Goal: Task Accomplishment & Management: Use online tool/utility

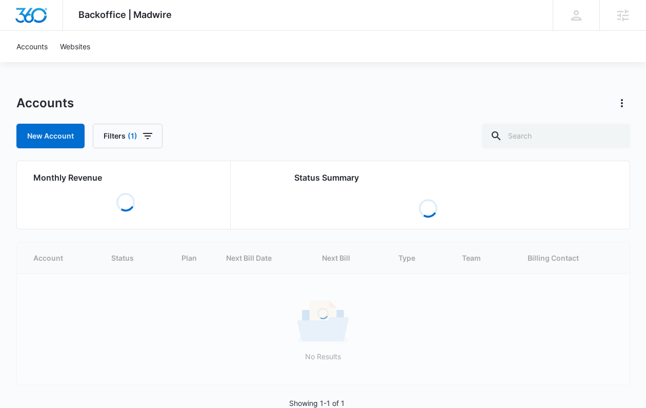
click at [314, 104] on div "Accounts" at bounding box center [323, 103] width 614 height 16
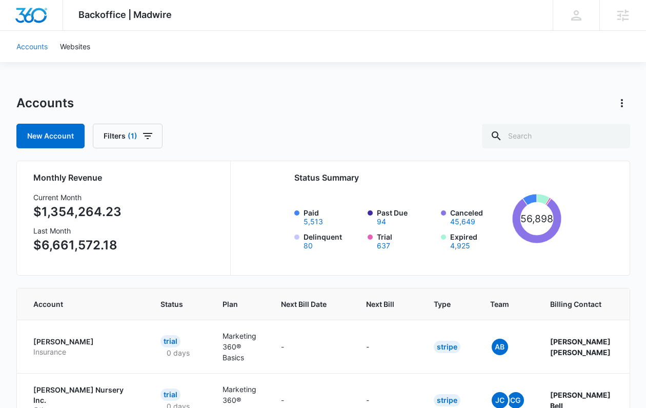
click at [54, 43] on link "Accounts" at bounding box center [32, 46] width 44 height 31
click at [44, 44] on link "Accounts" at bounding box center [32, 46] width 44 height 31
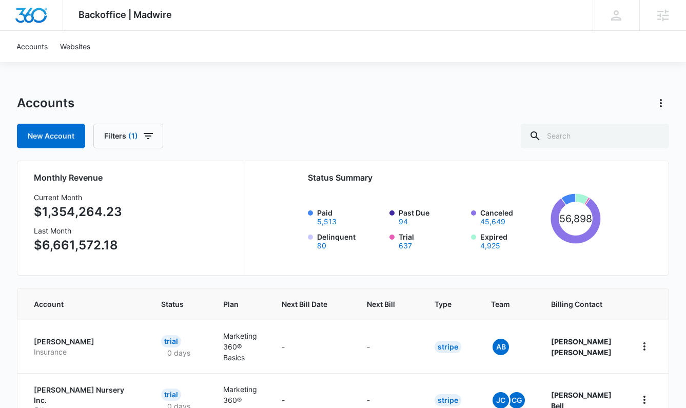
click at [600, 132] on input "text" at bounding box center [595, 136] width 148 height 25
paste input "M337278"
type input "M337278"
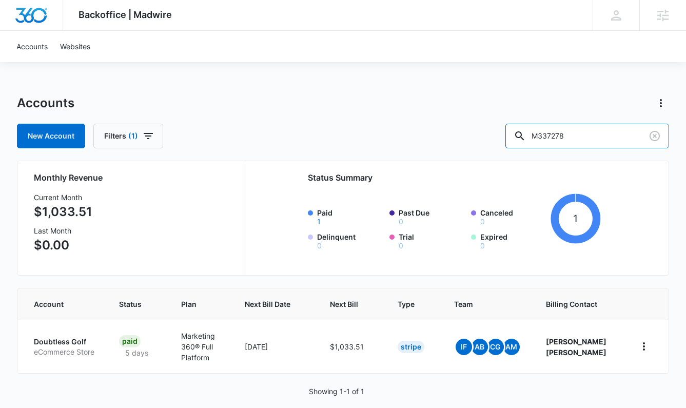
scroll to position [13, 0]
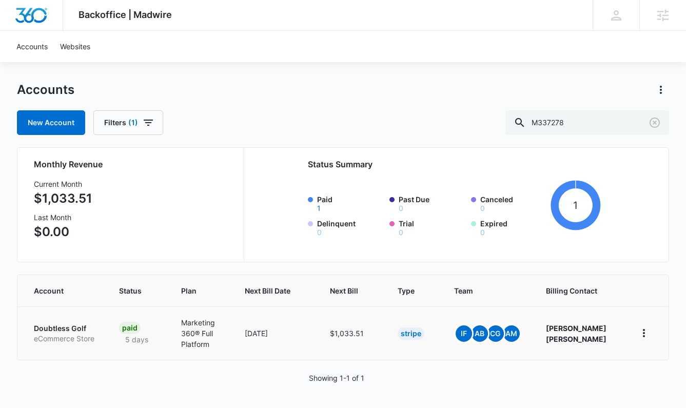
click at [72, 331] on p "Doubtless Golf" at bounding box center [64, 328] width 61 height 10
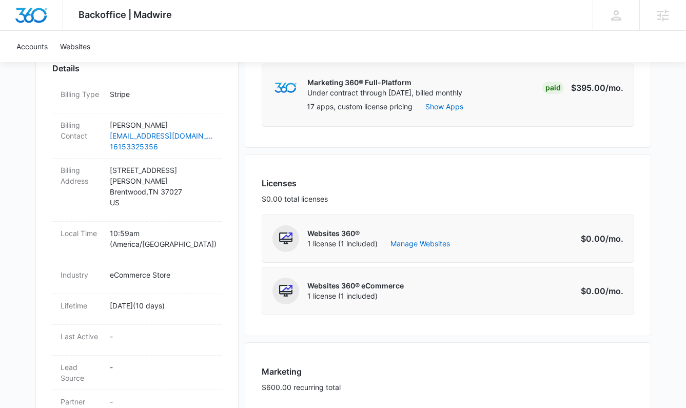
scroll to position [329, 0]
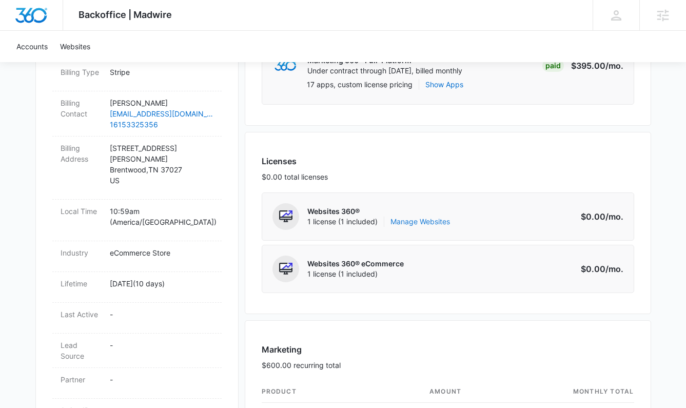
click at [413, 224] on link "Manage Websites" at bounding box center [420, 221] width 60 height 10
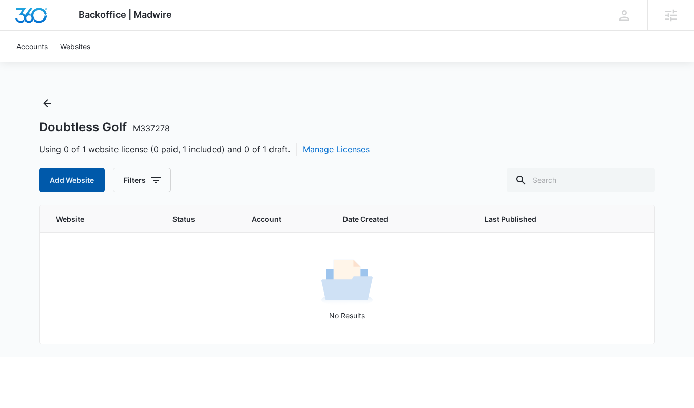
click at [98, 183] on button "Add Website" at bounding box center [72, 180] width 66 height 25
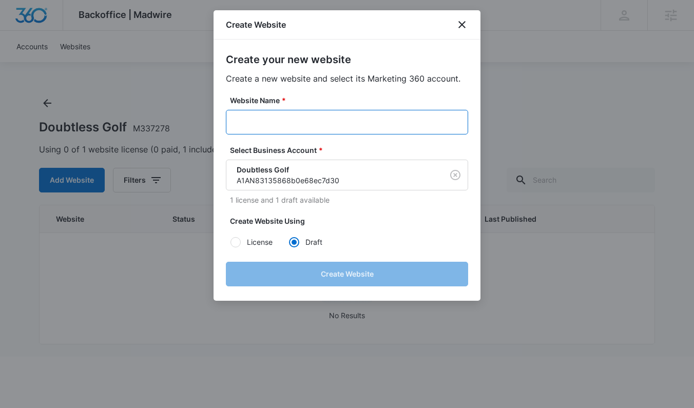
click at [291, 129] on input "Website Name *" at bounding box center [347, 122] width 242 height 25
paste input "M337278 - Doubtless Golf"
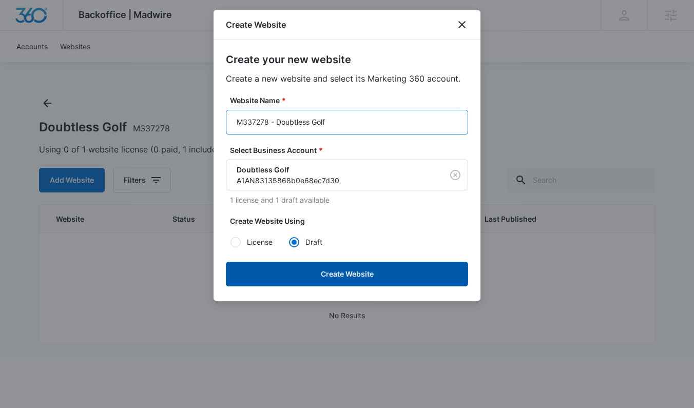
type input "M337278 - Doubtless Golf"
click at [273, 267] on button "Create Website" at bounding box center [347, 274] width 242 height 25
